Goal: Information Seeking & Learning: Learn about a topic

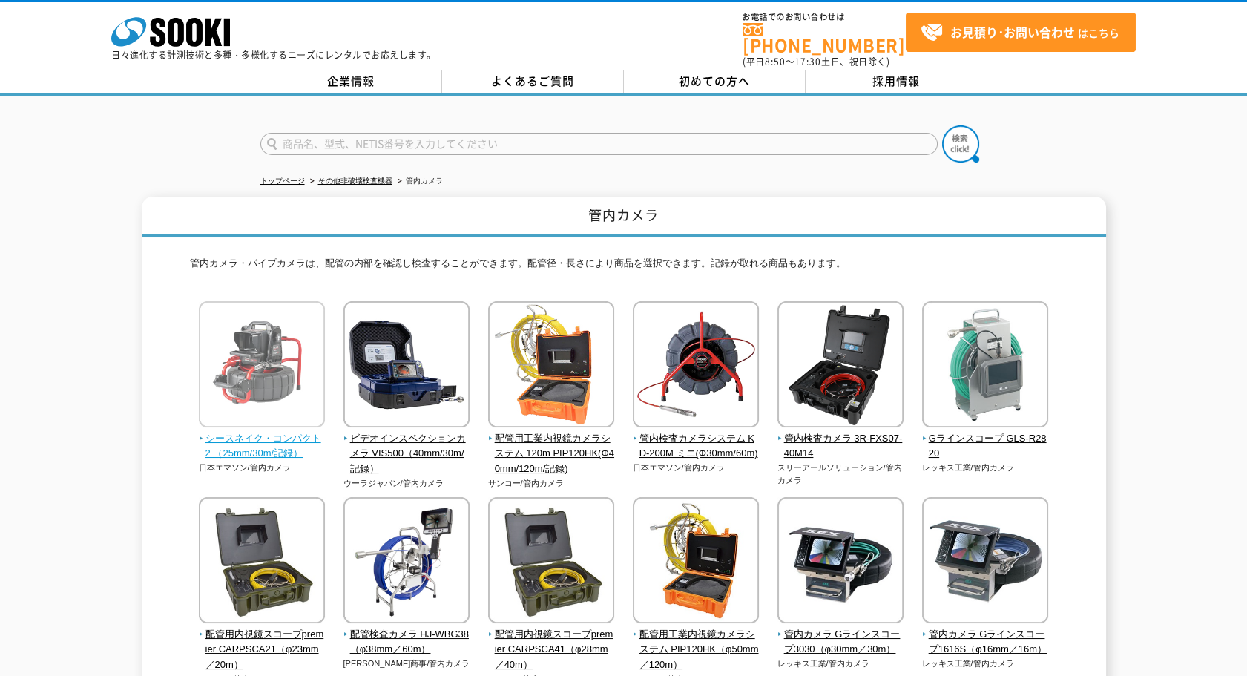
click at [272, 437] on span "シースネイク・コンパクト2 （25mm/30m/記録）" at bounding box center [262, 446] width 127 height 31
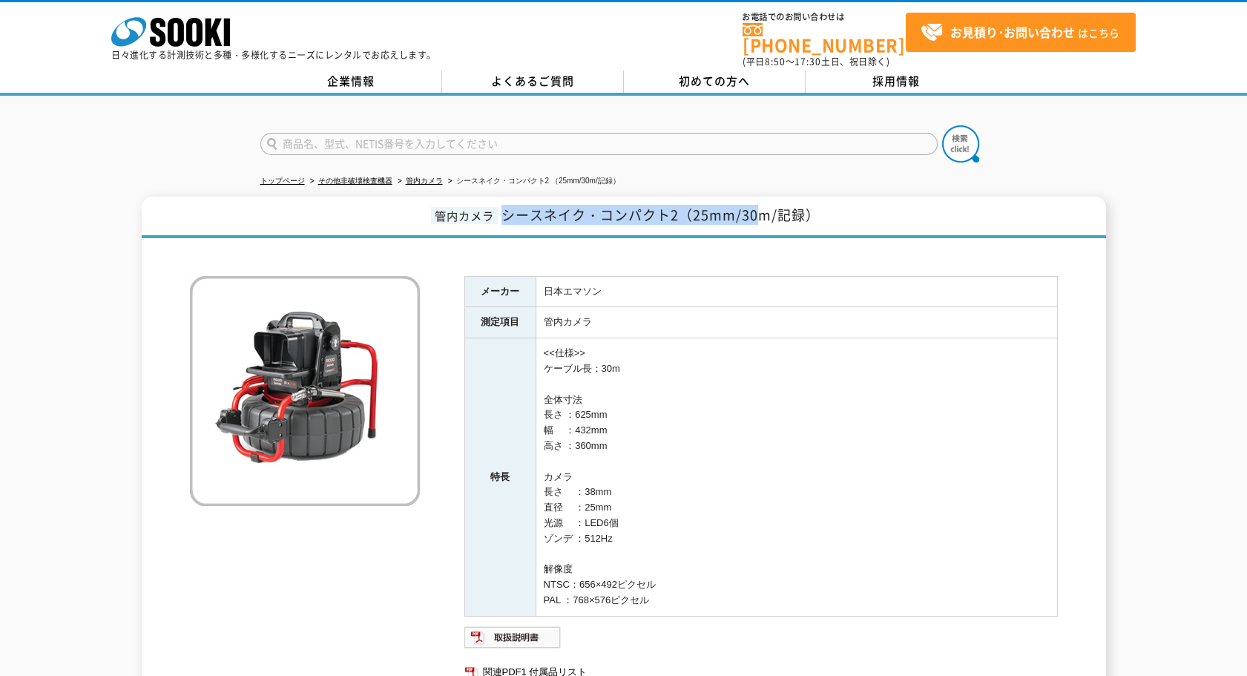
drag, startPoint x: 639, startPoint y: 208, endPoint x: 762, endPoint y: 211, distance: 123.1
click at [762, 211] on span "シースネイク・コンパクト2（25mm/30m/記録）" at bounding box center [660, 215] width 318 height 20
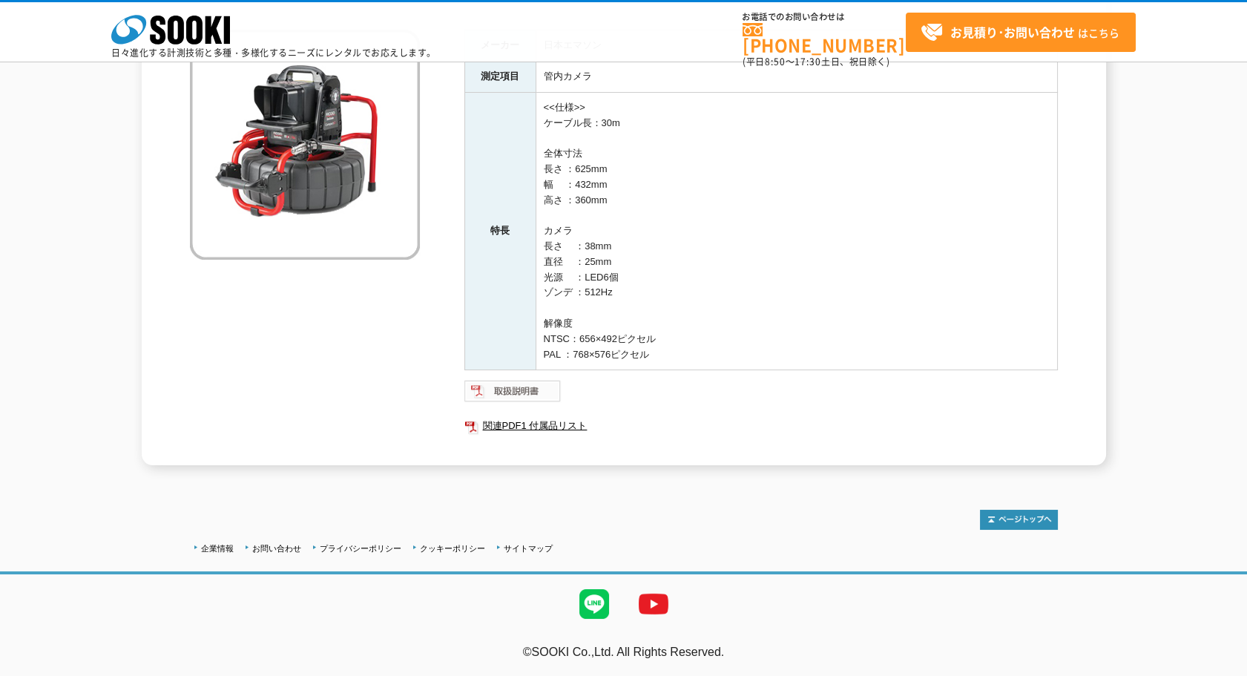
click at [541, 382] on img at bounding box center [512, 391] width 97 height 24
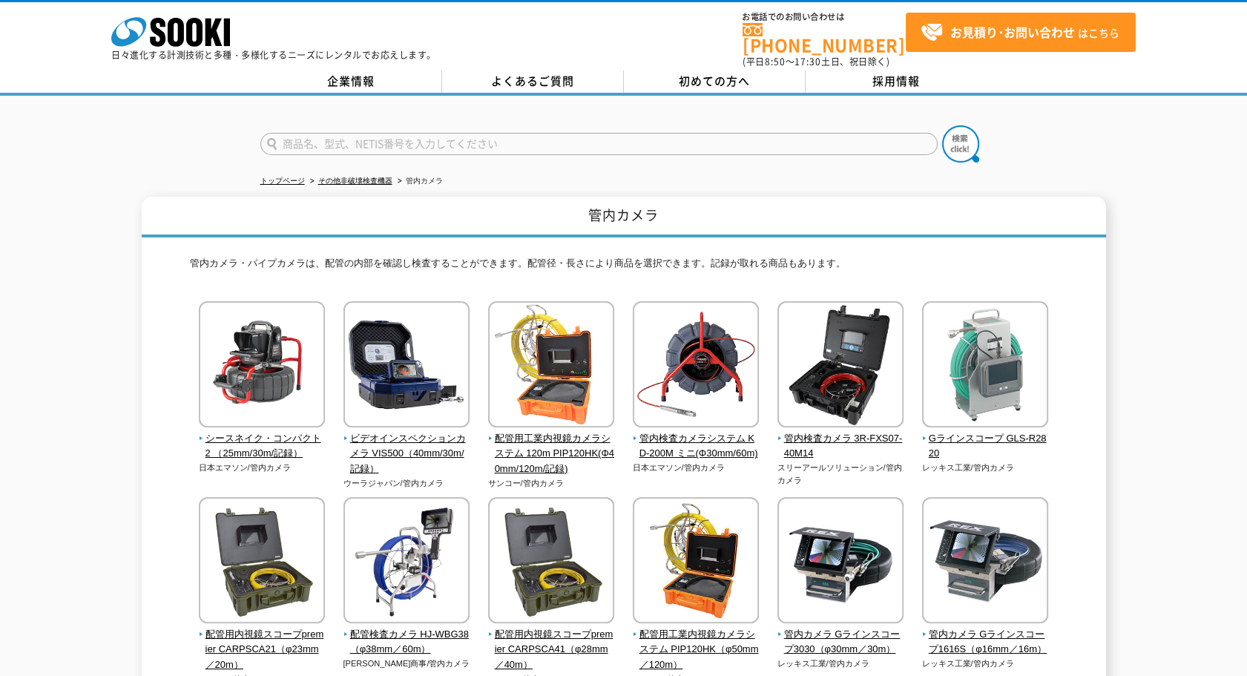
click at [850, 392] on img at bounding box center [840, 366] width 126 height 130
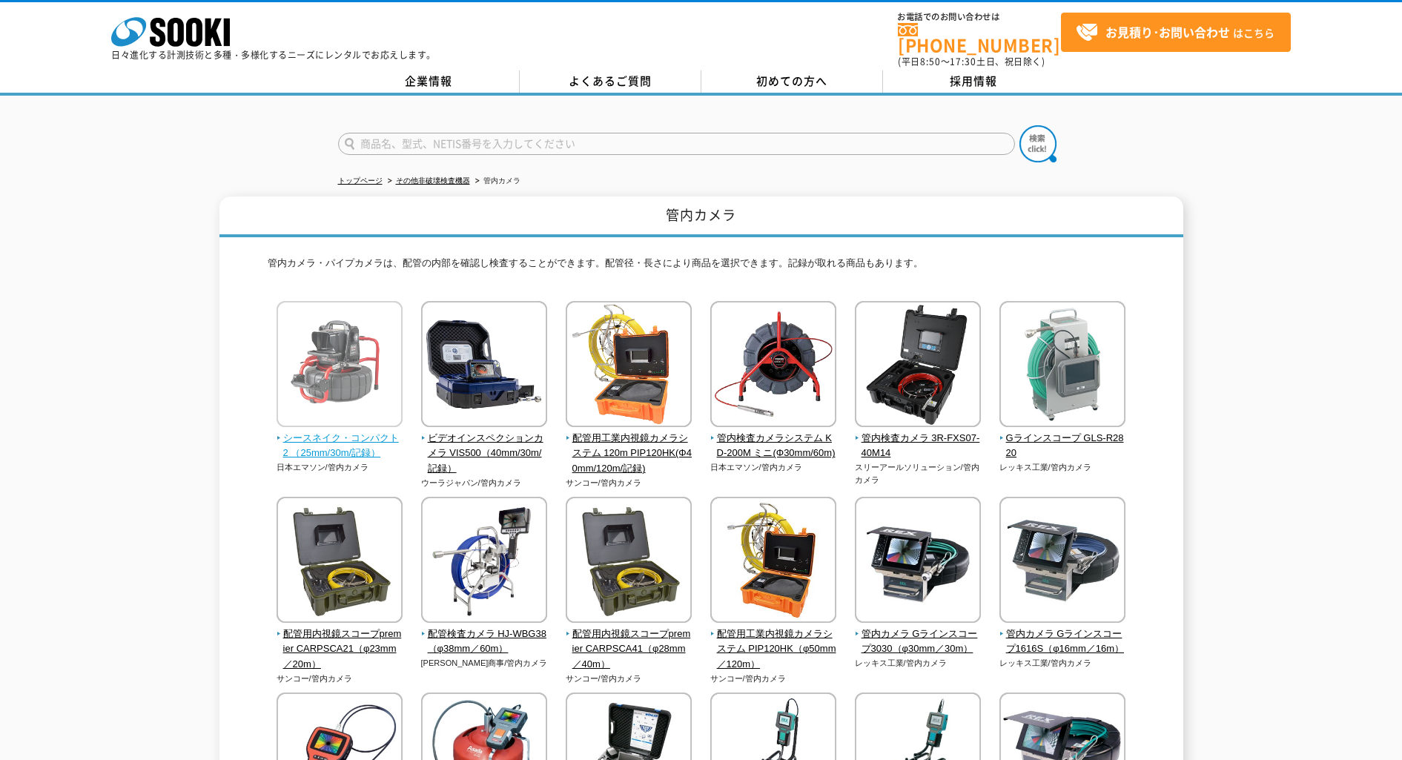
click at [351, 386] on img at bounding box center [340, 366] width 126 height 130
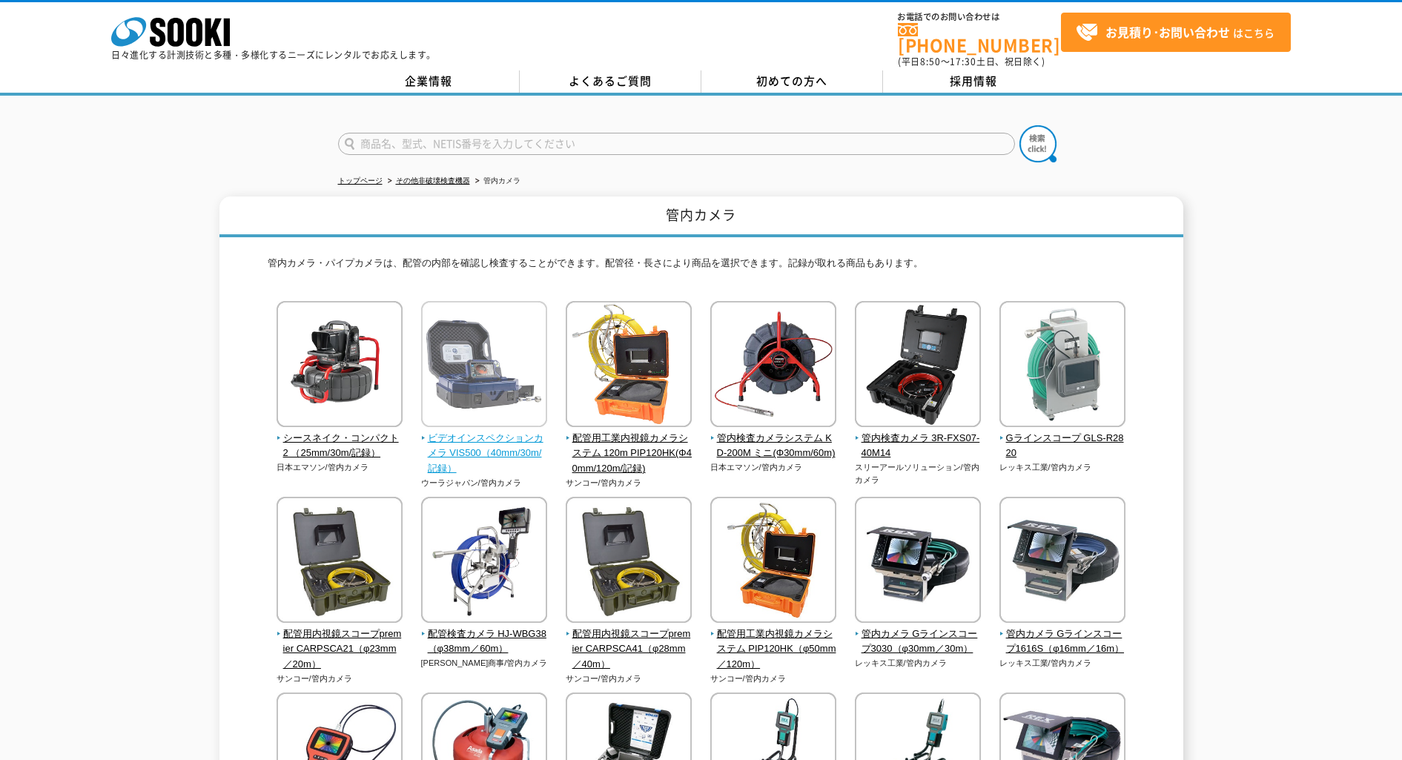
click at [513, 383] on img at bounding box center [484, 366] width 126 height 130
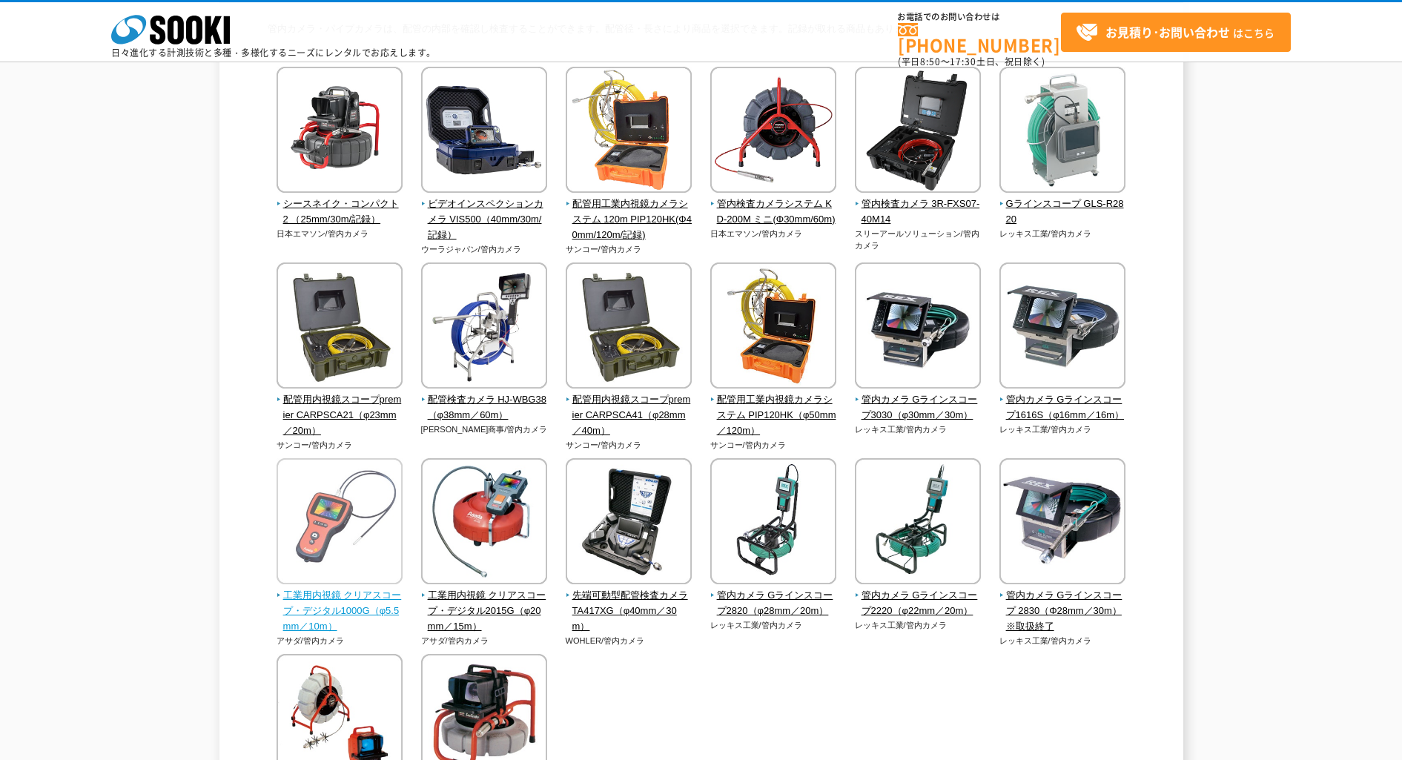
scroll to position [185, 0]
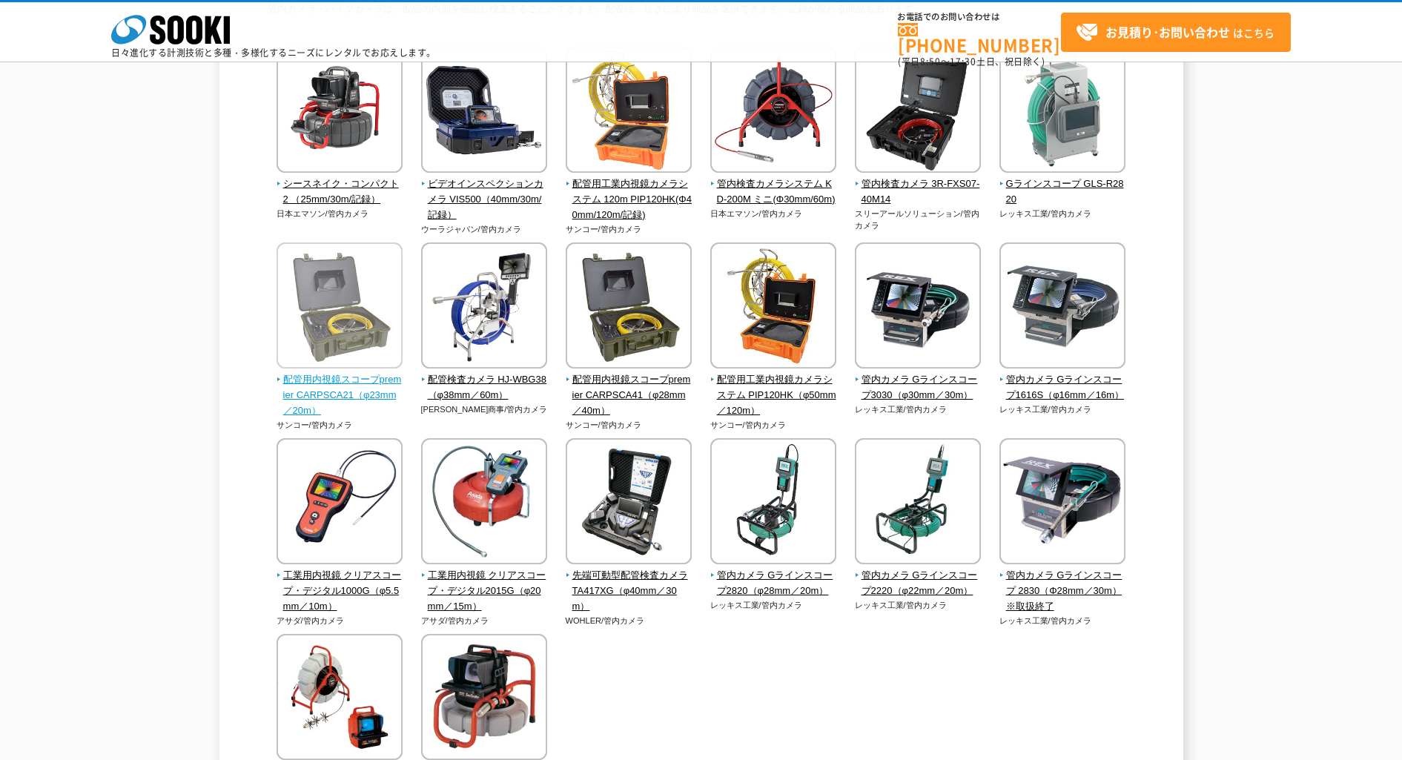
click at [343, 406] on span "配管用内視鏡スコープpremier CARPSCA21（φ23mm／20m）" at bounding box center [340, 395] width 127 height 46
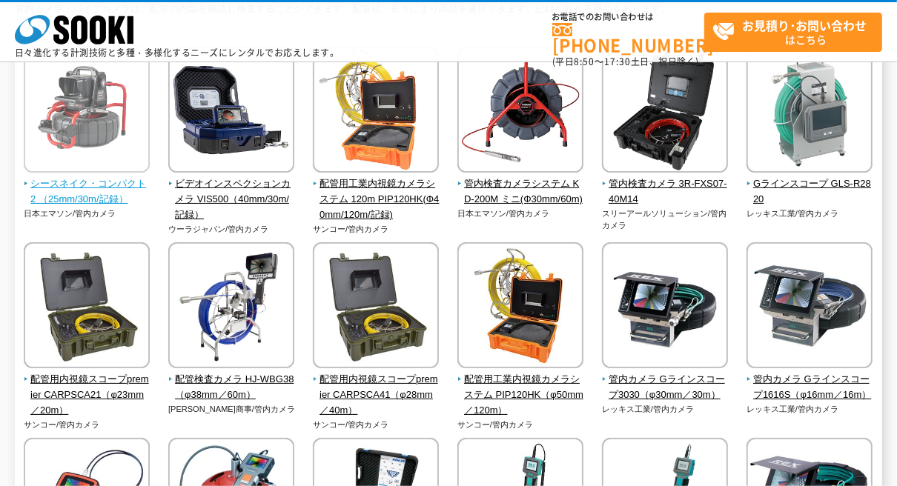
click at [34, 112] on img at bounding box center [87, 112] width 126 height 130
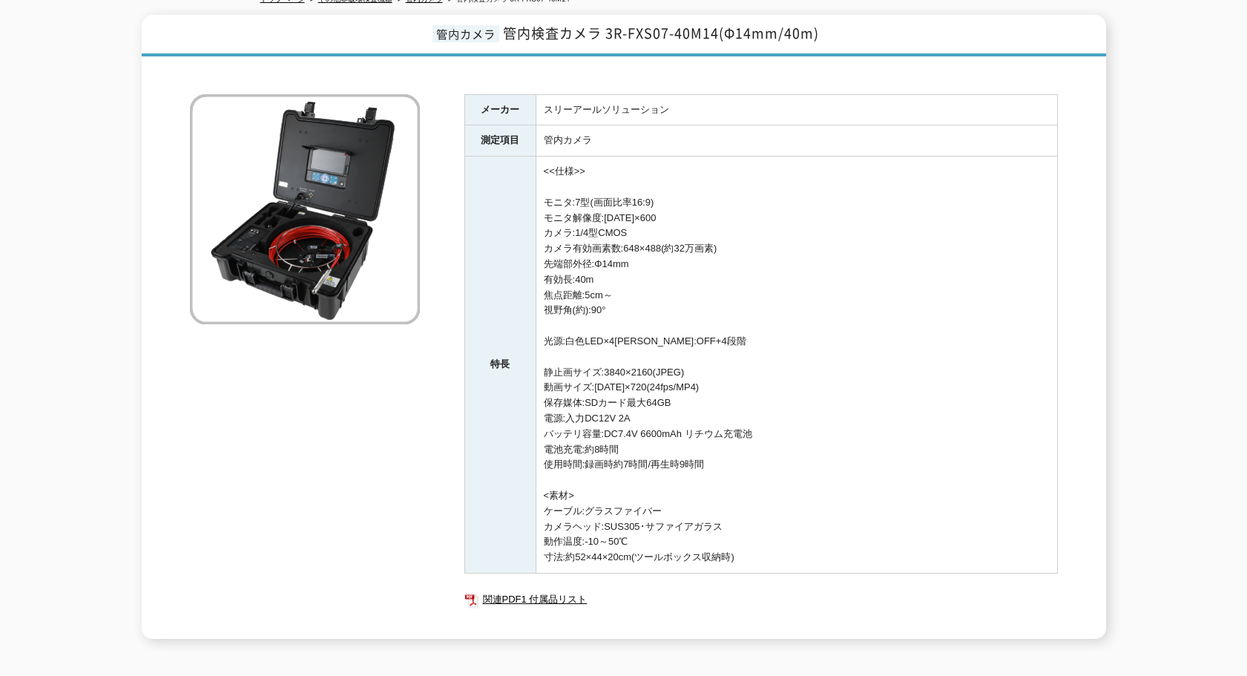
scroll to position [286, 0]
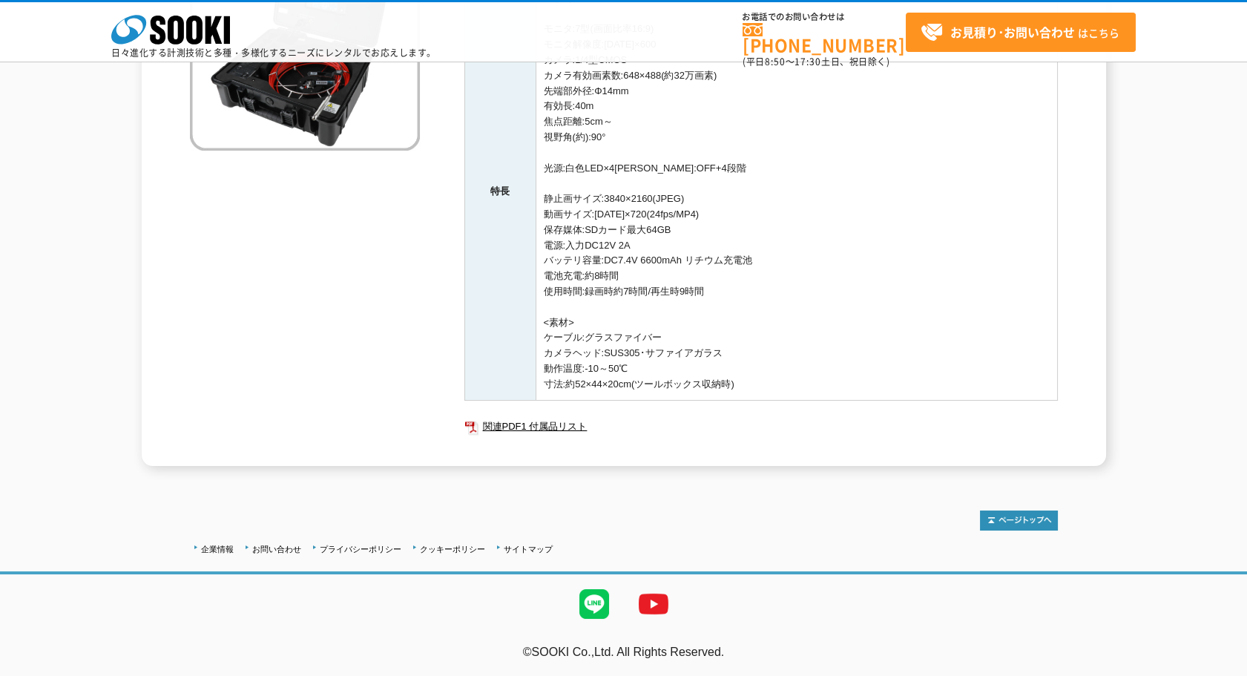
click at [775, 410] on ul "関連PDF1 付属品リスト" at bounding box center [760, 426] width 593 height 34
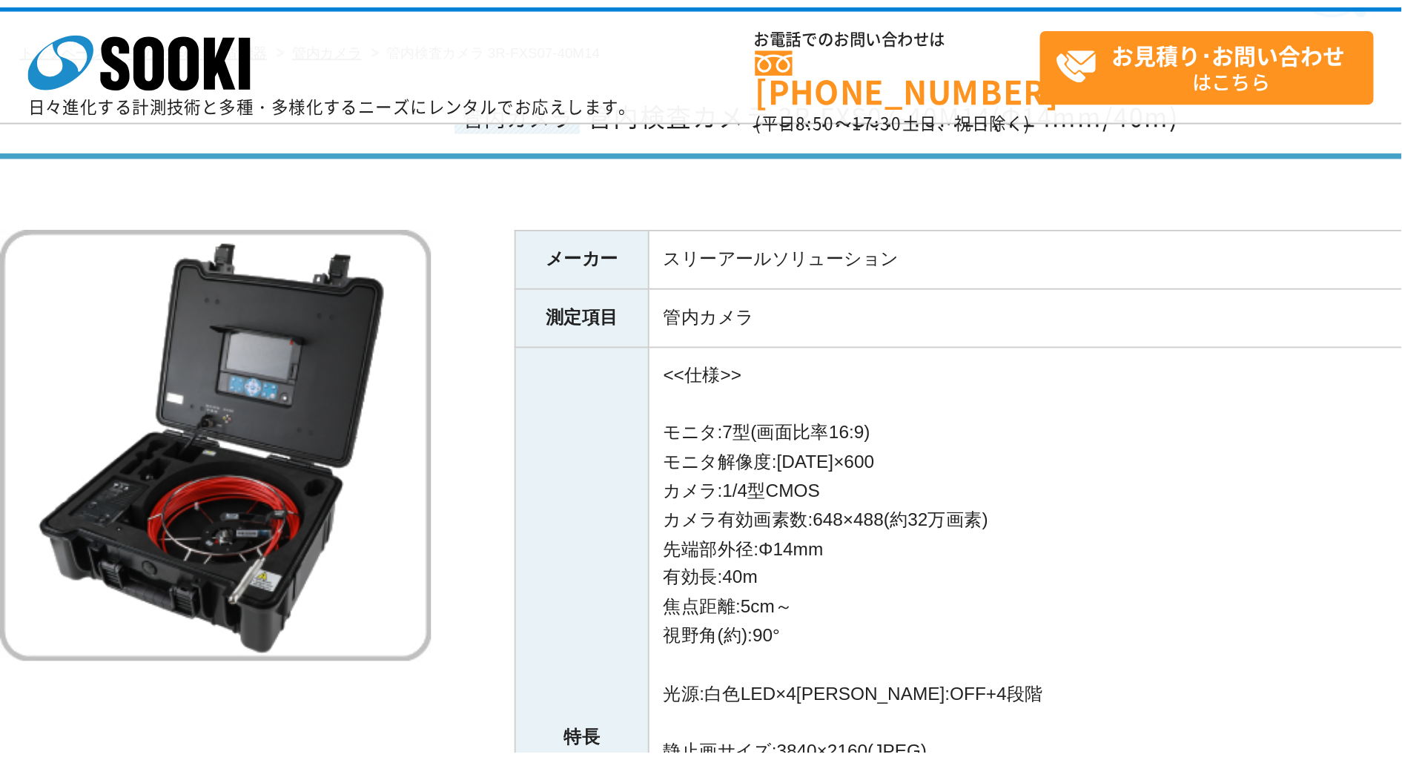
scroll to position [89, 0]
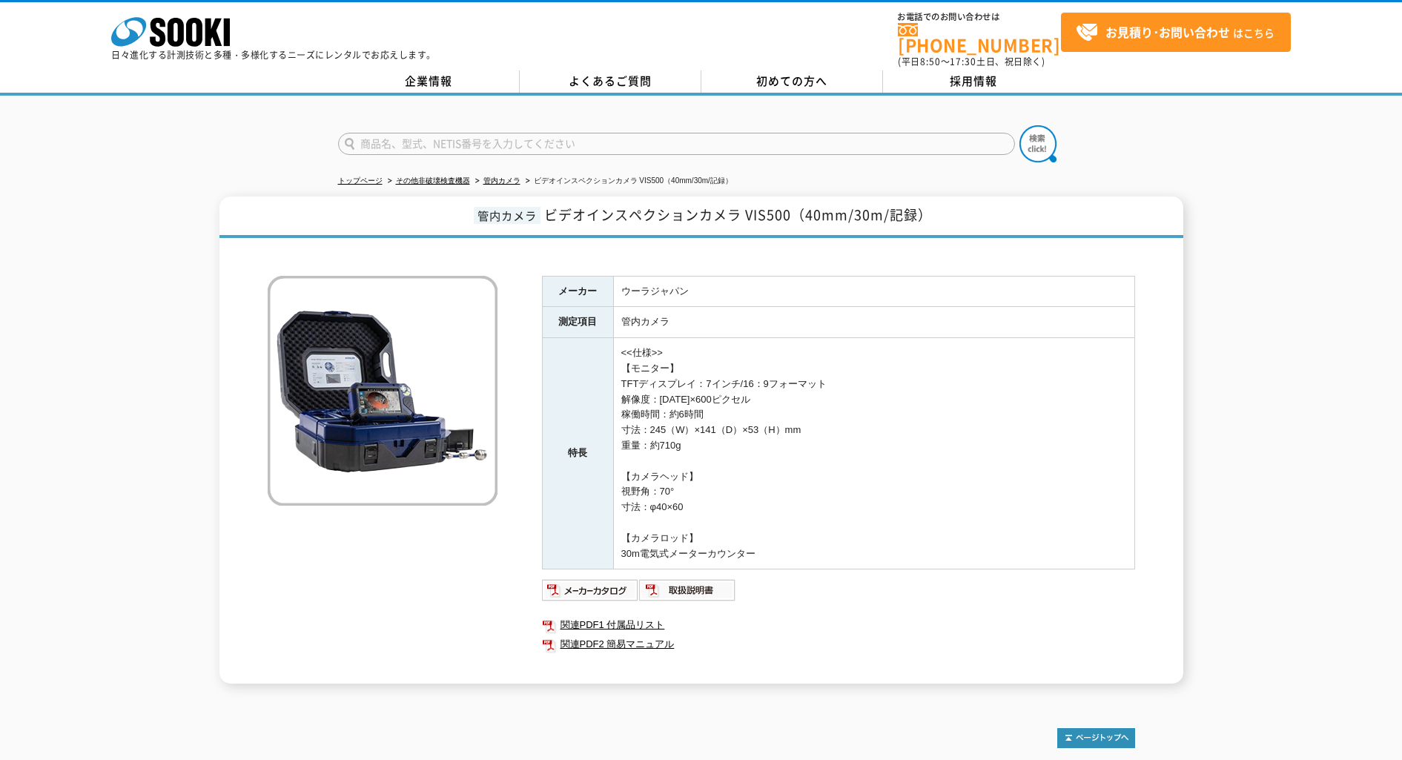
click at [761, 496] on td "<<仕様>> 【モニター】 TFTディスプレイ：7インチ/16：9フォーマット 解像度：1024×600ピクセル 稼働時間：約6時間 寸法：245（W）×14…" at bounding box center [873, 453] width 521 height 231
click at [618, 451] on td "<<仕様>> 【モニター】 TFTディスプレイ：7インチ/16：9フォーマット 解像度：1024×600ピクセル 稼働時間：約6時間 寸法：245（W）×14…" at bounding box center [873, 453] width 521 height 231
drag, startPoint x: 679, startPoint y: 407, endPoint x: 960, endPoint y: 435, distance: 282.5
click at [960, 435] on td "<<仕様>> 【モニター】 TFTディスプレイ：7インチ/16：9フォーマット 解像度：1024×600ピクセル 稼働時間：約6時間 寸法：245（W）×14…" at bounding box center [873, 453] width 521 height 231
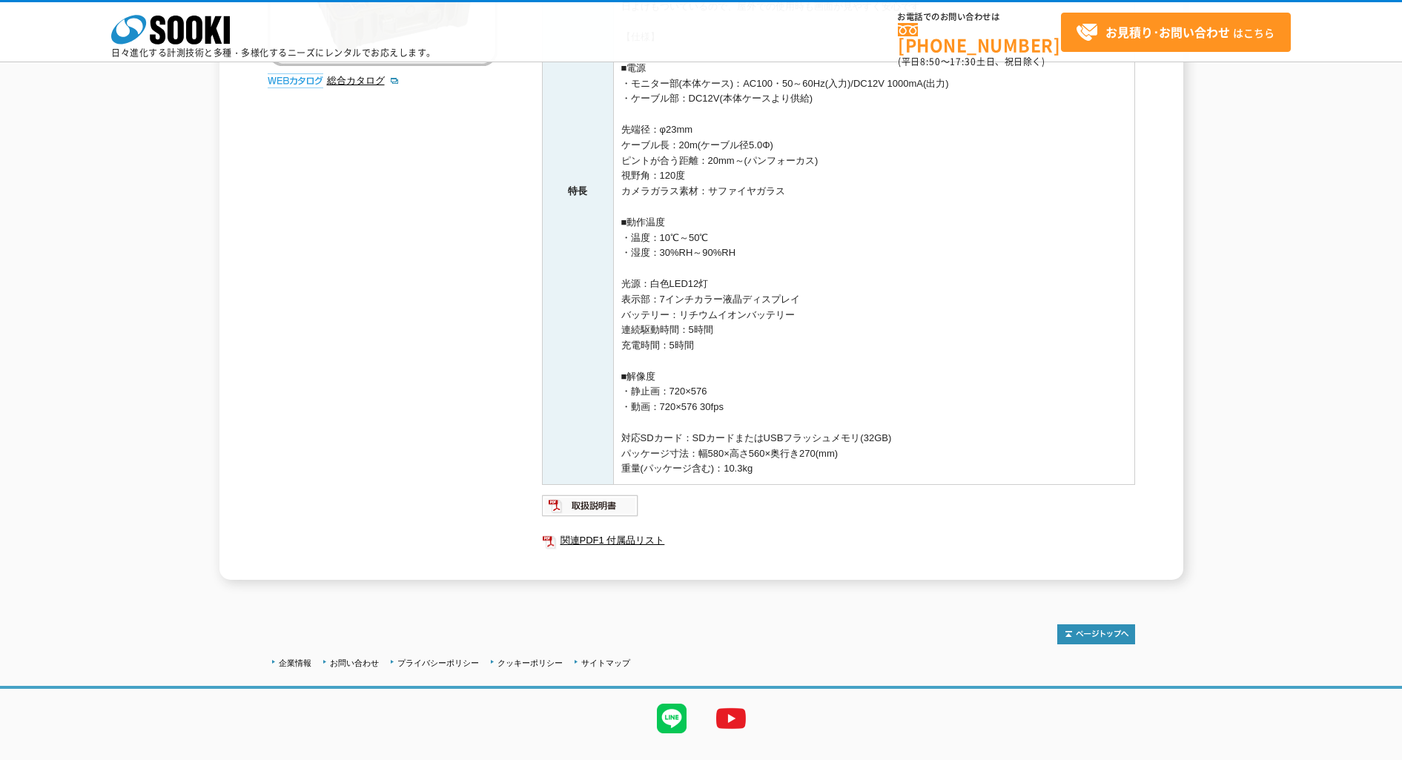
click at [908, 385] on td "■メーターカウンター付き ケーブルがどれくらい進んだかを自動的に表示。 内視鏡の液晶モニターで細かい数値を見ることができます。 ■7インチの大型液晶 現場でも…" at bounding box center [873, 191] width 521 height 586
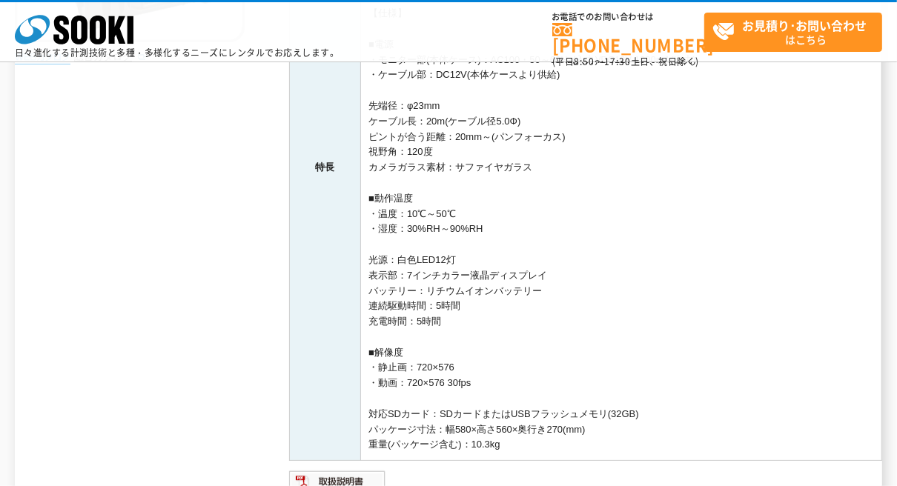
scroll to position [253, 0]
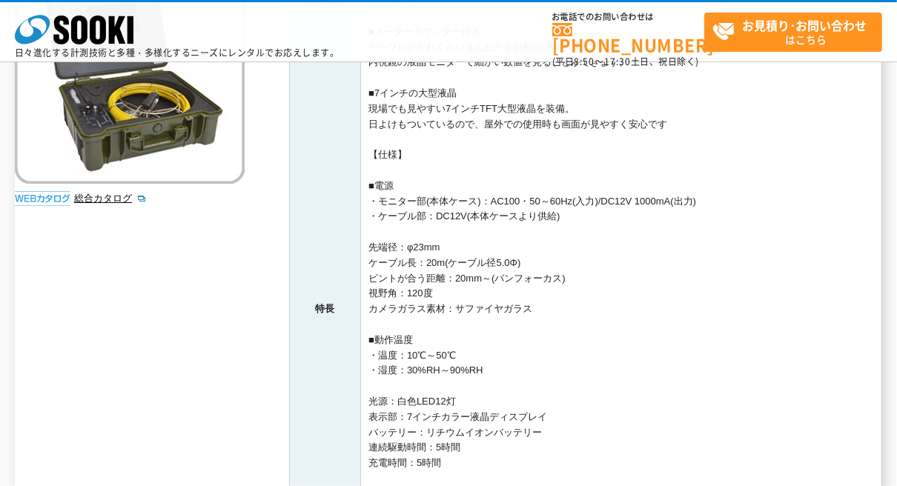
drag, startPoint x: 24, startPoint y: 1, endPoint x: 621, endPoint y: 231, distance: 639.7
click at [621, 231] on td "■メーターカウンター付き ケーブルがどれくらい進んだかを自動的に表示。 内視鏡の液晶モニターで細かい数値を見ることができます。 ■7インチの大型液晶 現場でも…" at bounding box center [621, 309] width 521 height 586
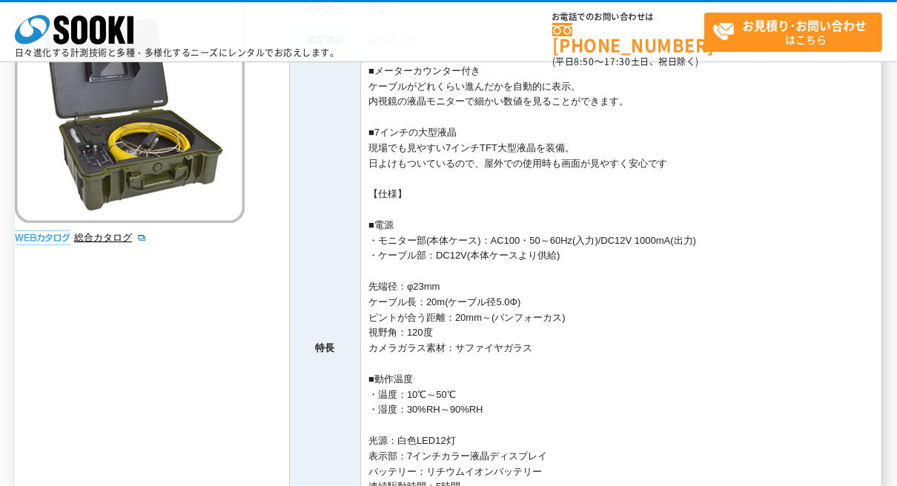
scroll to position [194, 0]
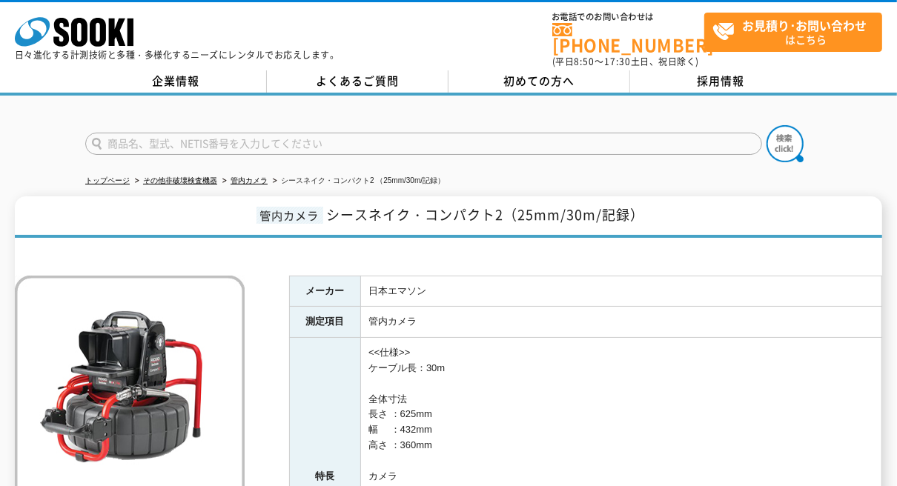
drag, startPoint x: 585, startPoint y: 258, endPoint x: 516, endPoint y: 277, distance: 71.4
click at [585, 258] on div "メーカー 日本エマソン 測定項目 管内カメラ 特長 <<仕様>> ケーブル長：30m 全体寸法 長さ ：625mm 幅 　：432mm 高さ ：360mm カ…" at bounding box center [449, 478] width 868 height 466
